Goal: Go to known website: Go to known website

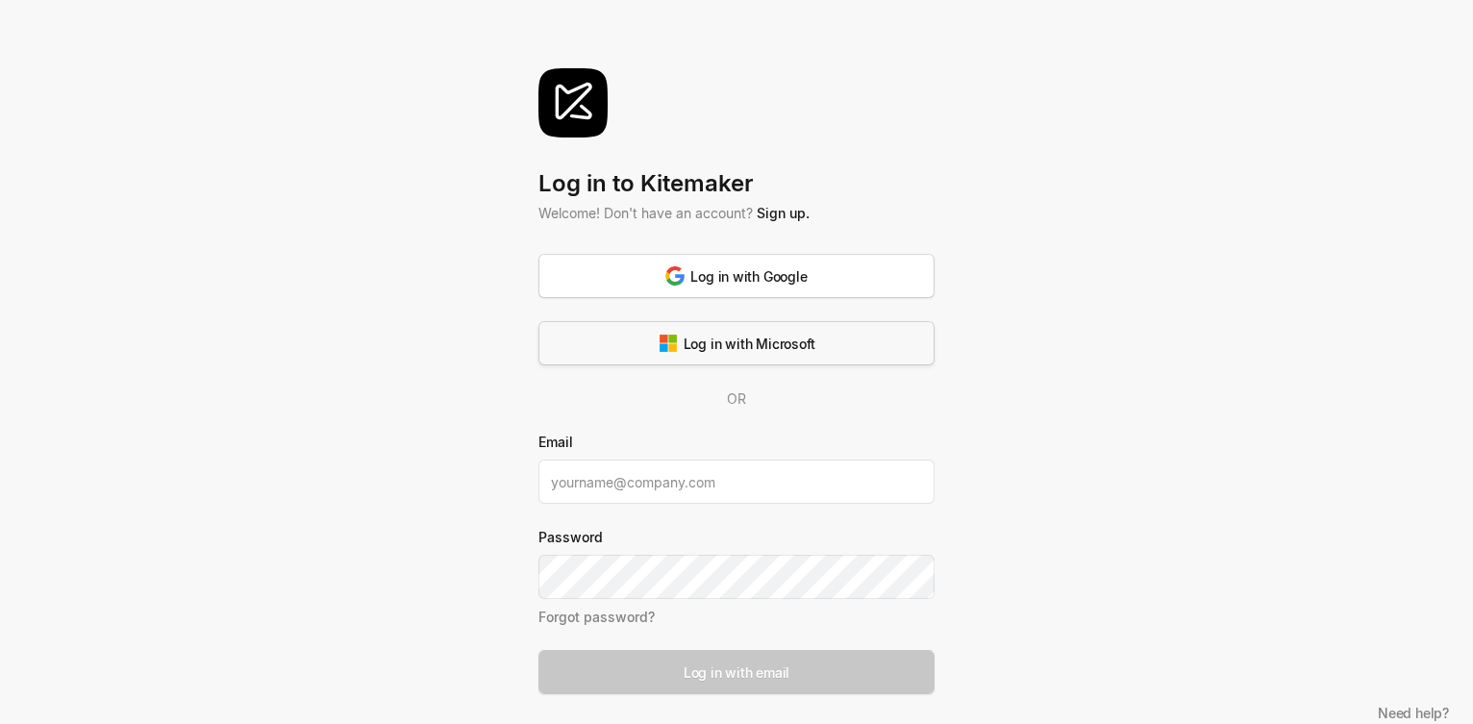
click at [689, 337] on div "Log in with Microsoft" at bounding box center [737, 344] width 157 height 20
